Goal: Task Accomplishment & Management: Manage account settings

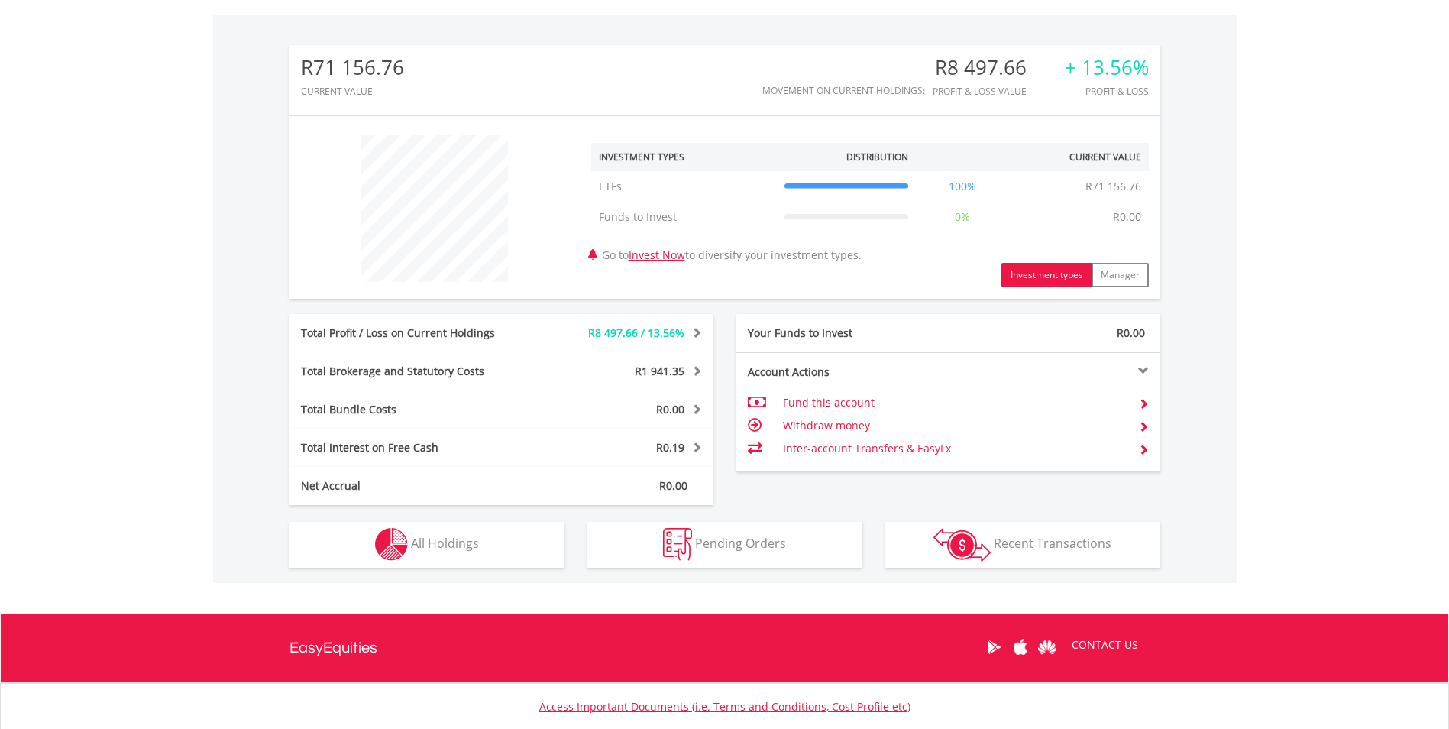
scroll to position [480, 0]
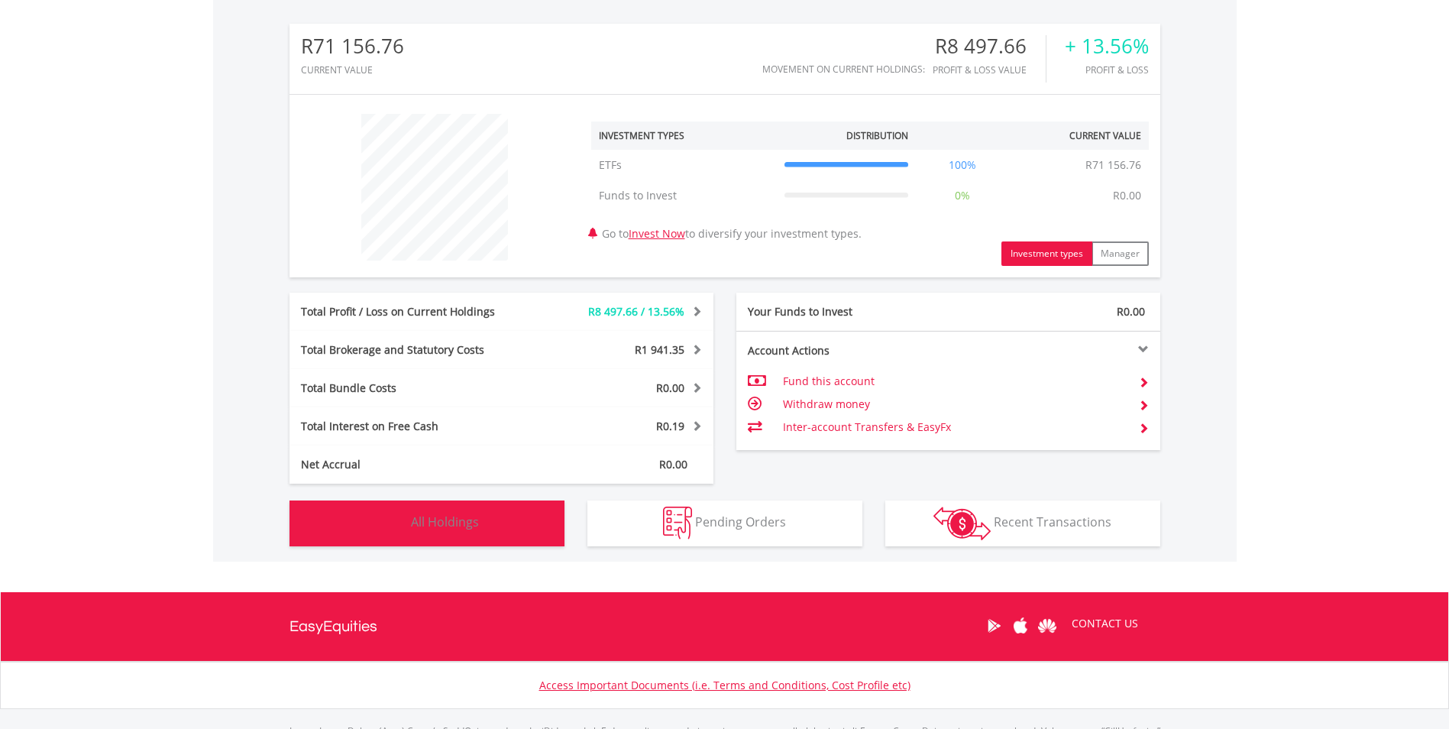
click at [451, 513] on button "Holdings All Holdings" at bounding box center [426, 523] width 275 height 46
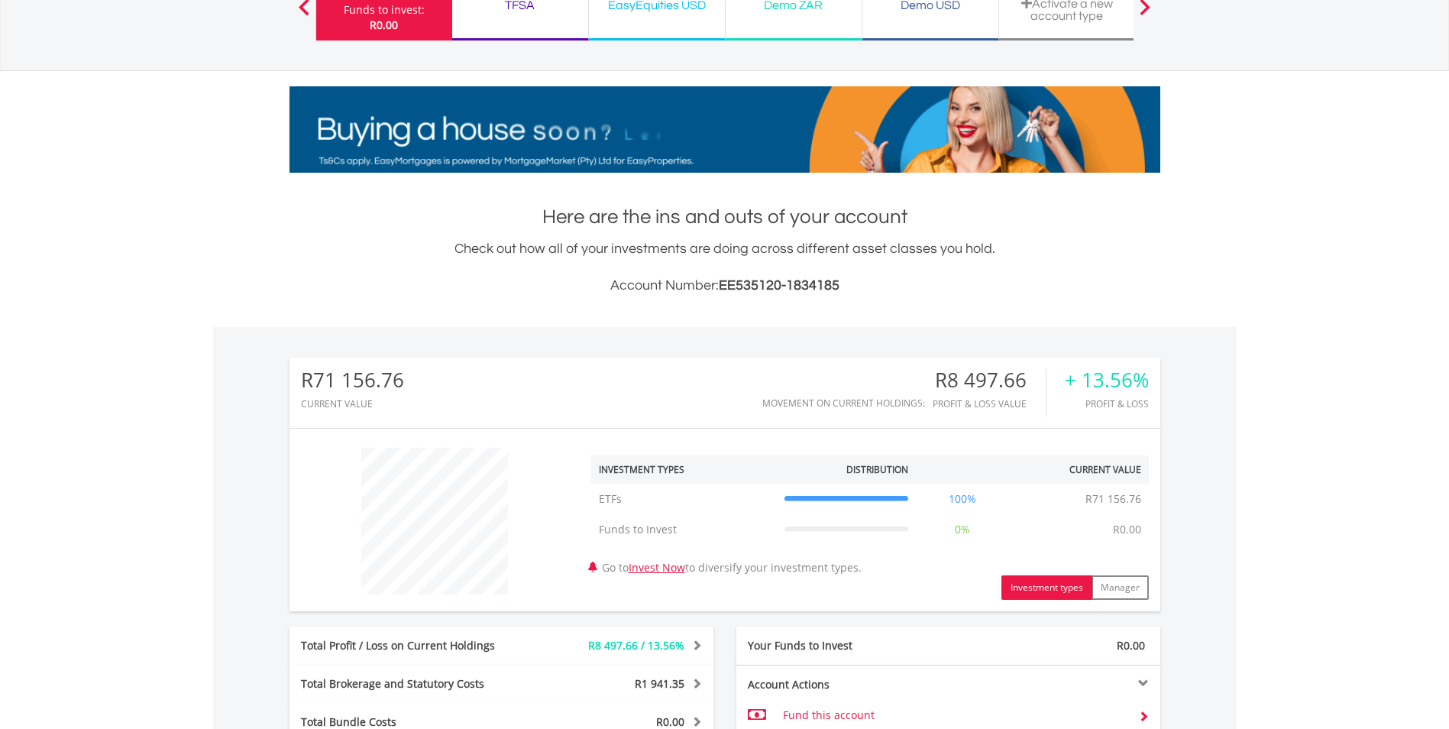
scroll to position [0, 0]
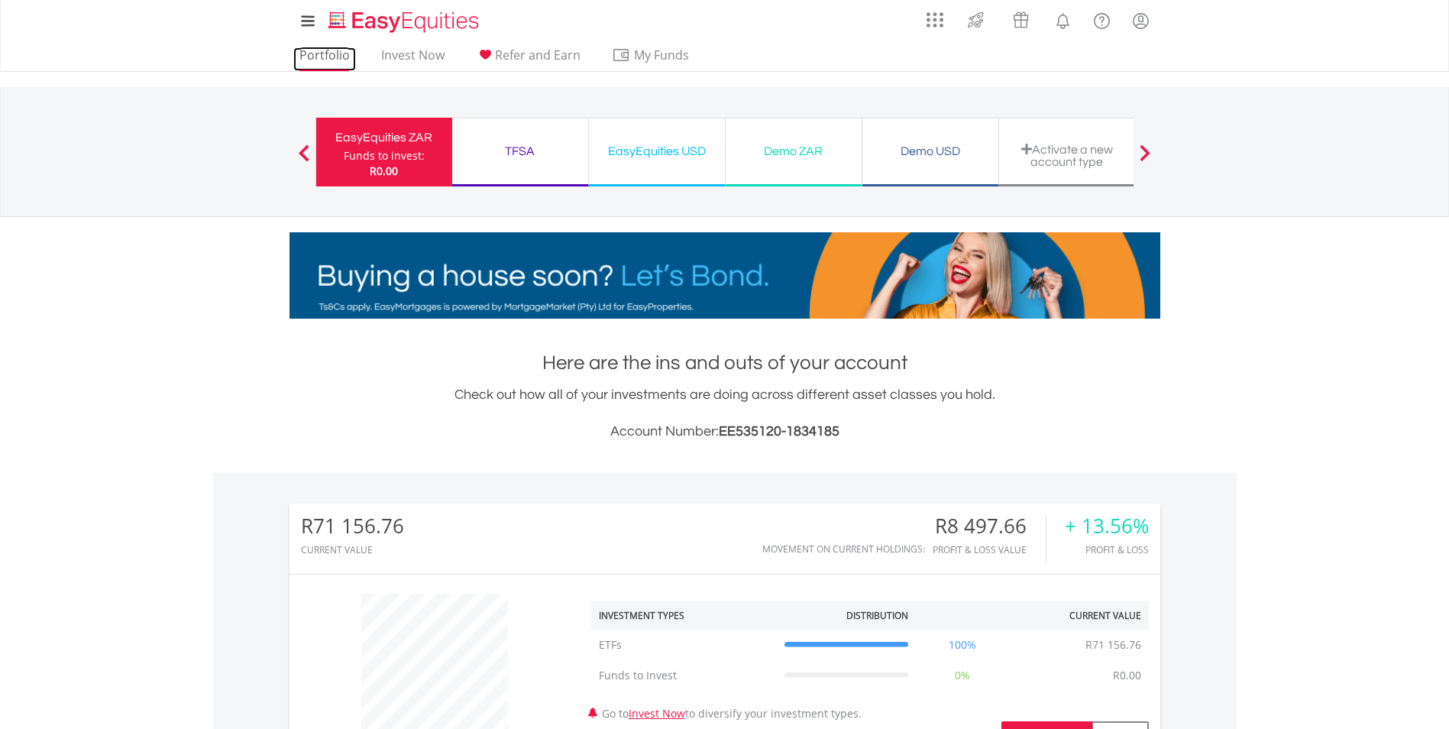
click at [309, 60] on link "Portfolio" at bounding box center [324, 59] width 63 height 24
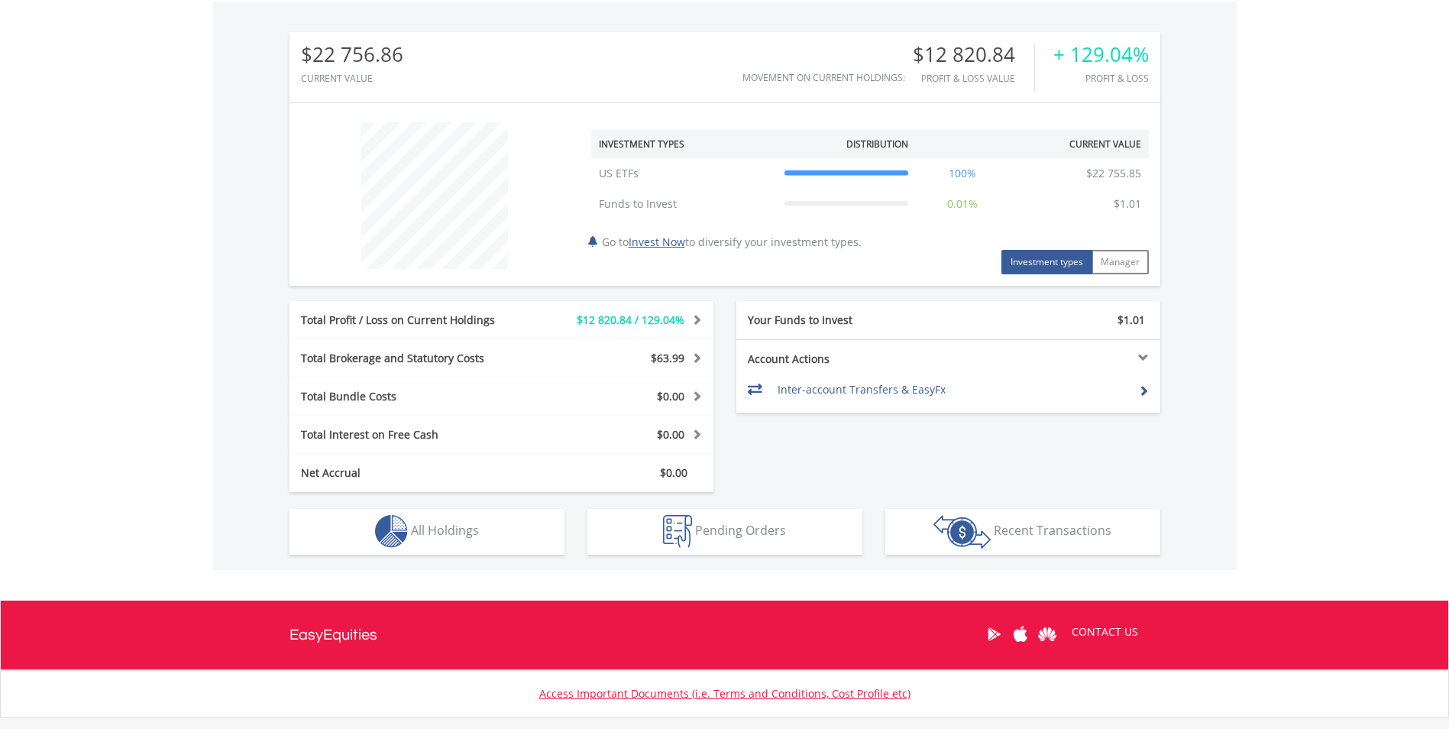
scroll to position [564, 0]
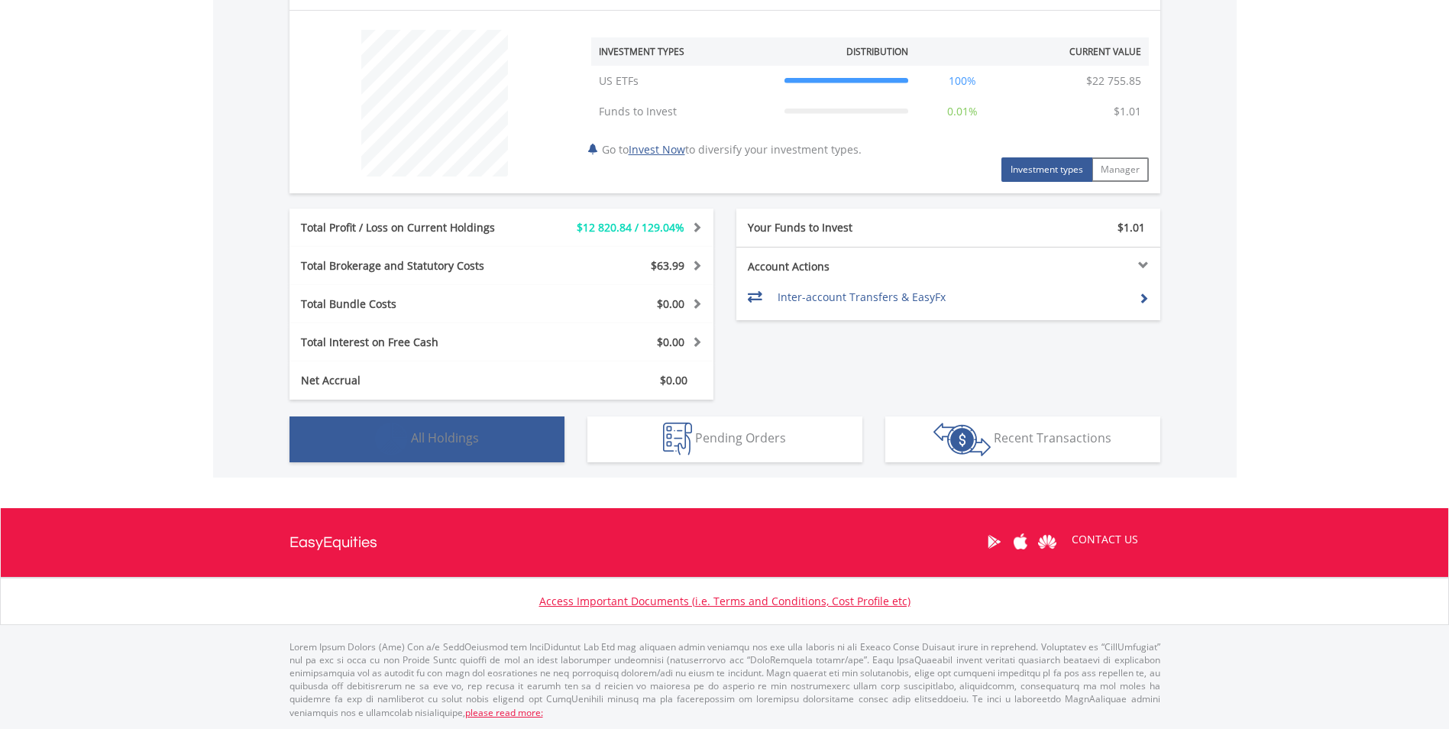
click at [425, 432] on span "All Holdings" at bounding box center [445, 437] width 68 height 17
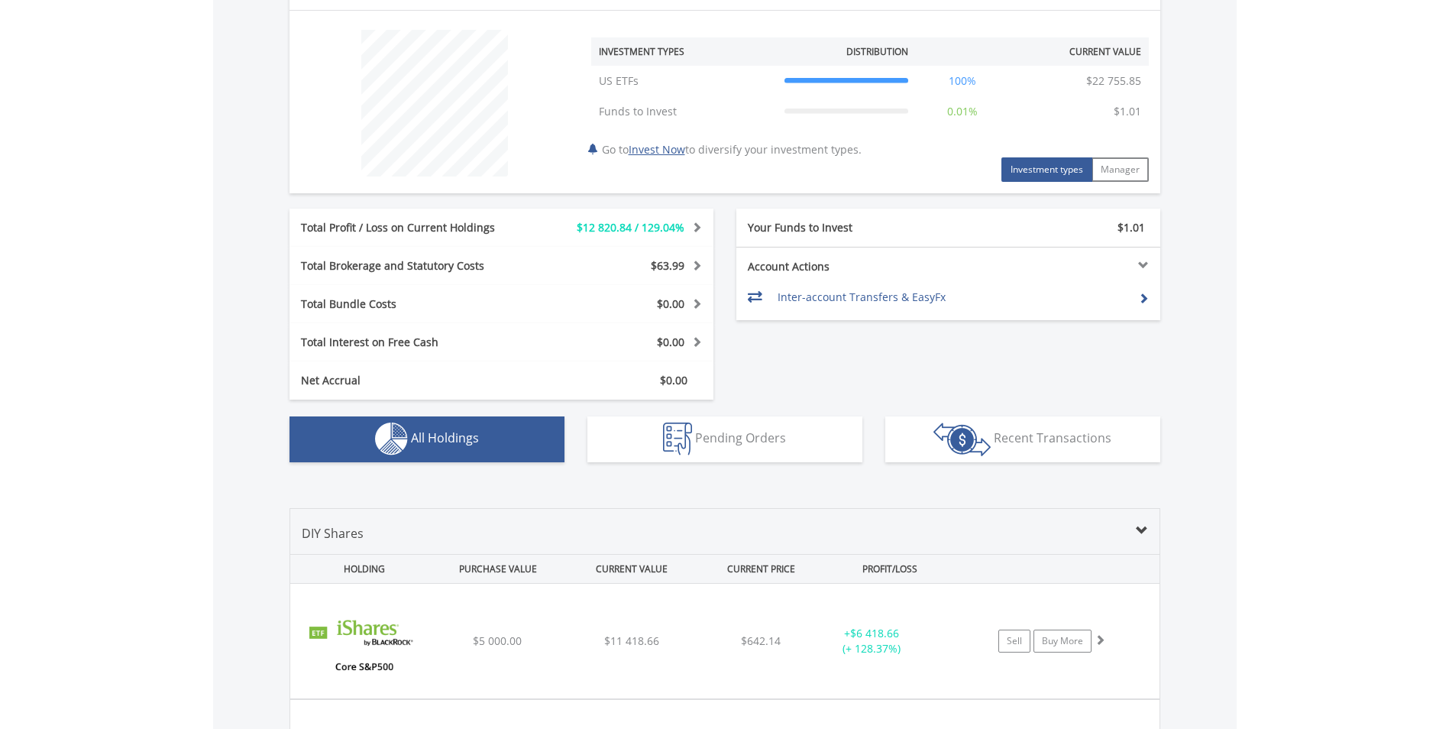
scroll to position [933, 0]
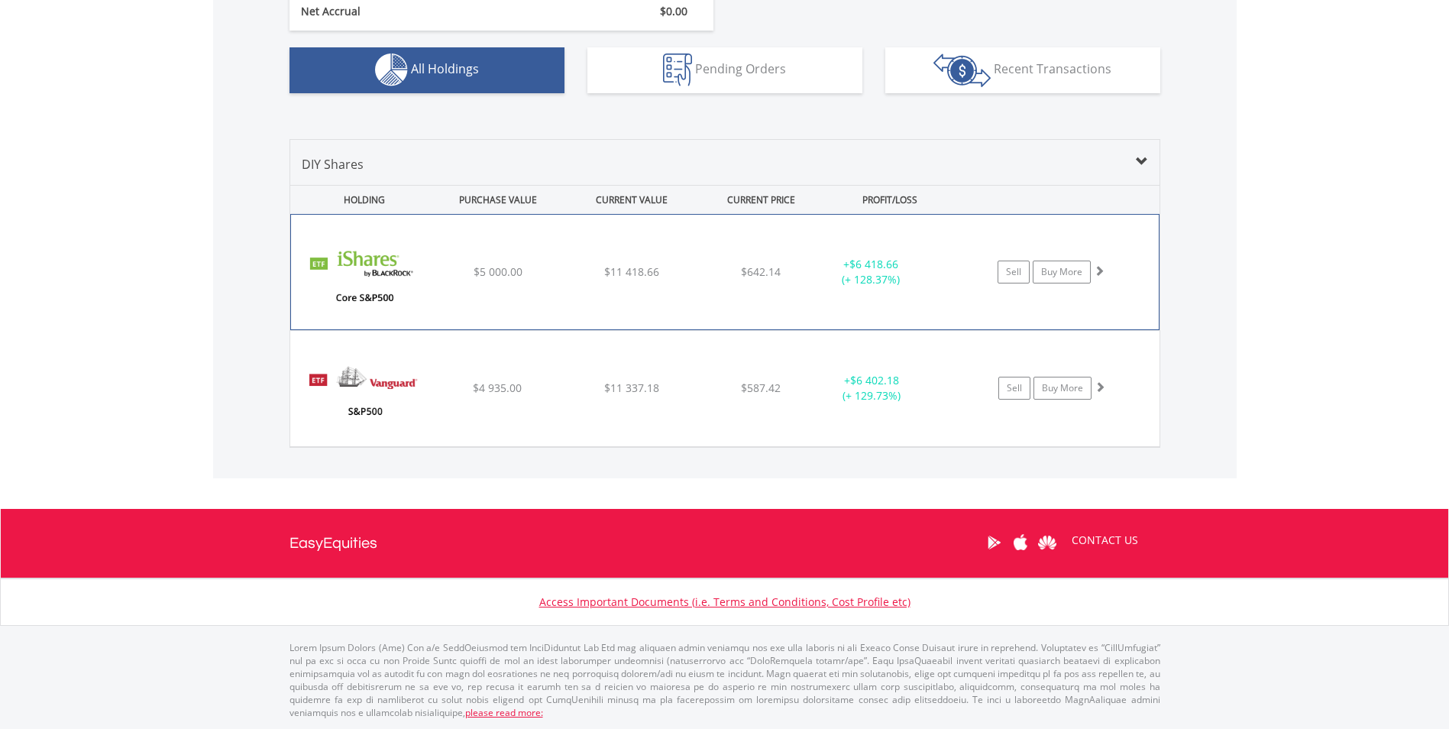
click at [600, 273] on div "$11 418.66" at bounding box center [632, 271] width 130 height 15
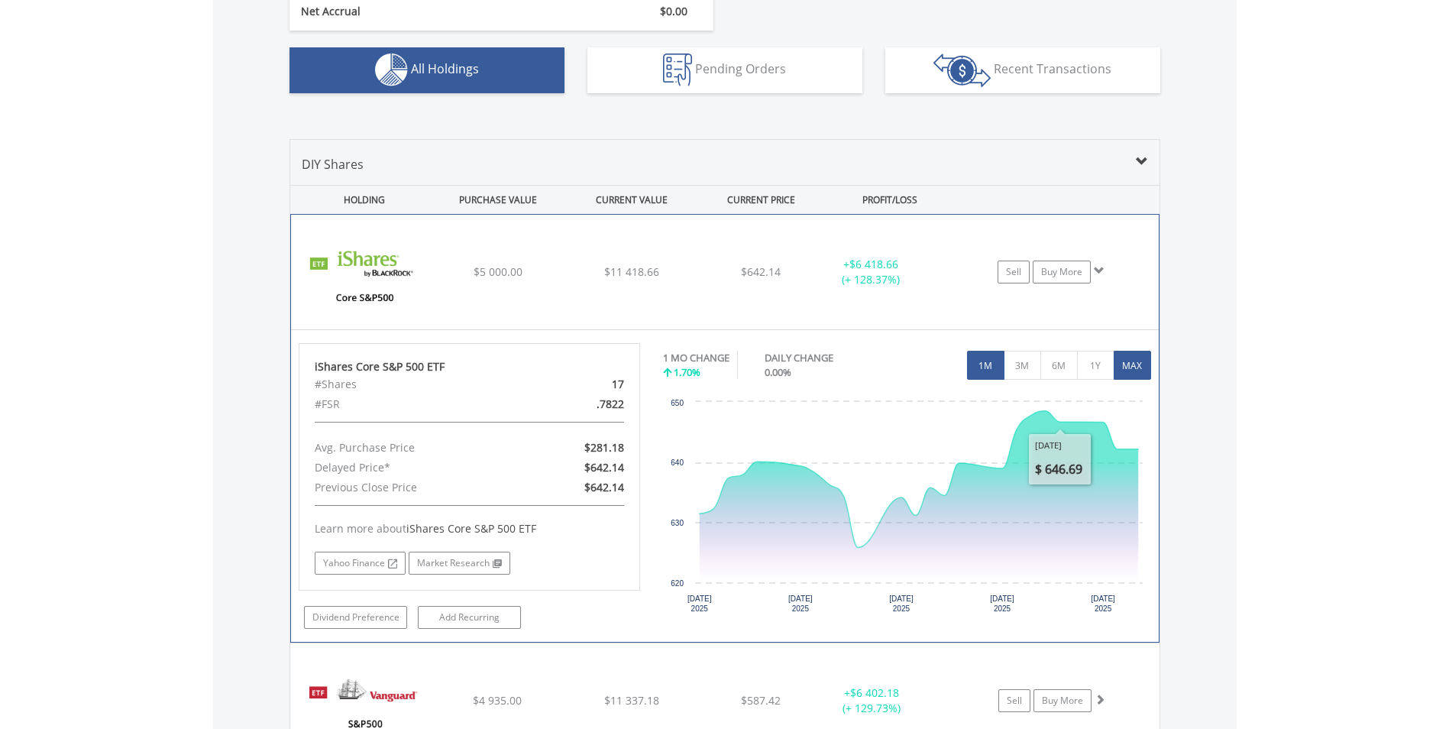
click at [1142, 367] on button "MAX" at bounding box center [1132, 365] width 37 height 29
